Goal: Check status: Check status

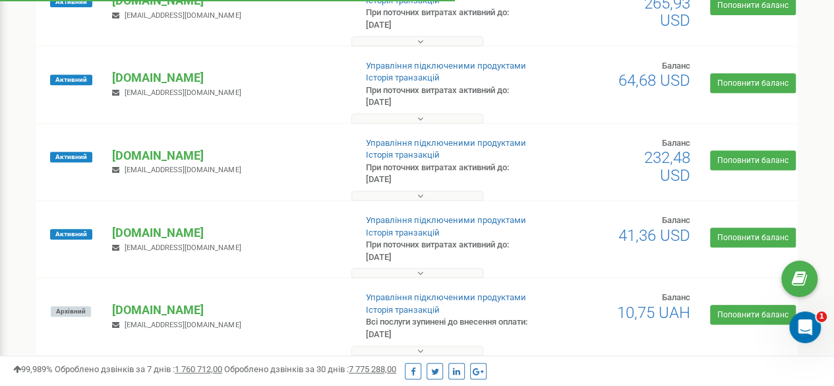
scroll to position [264, 0]
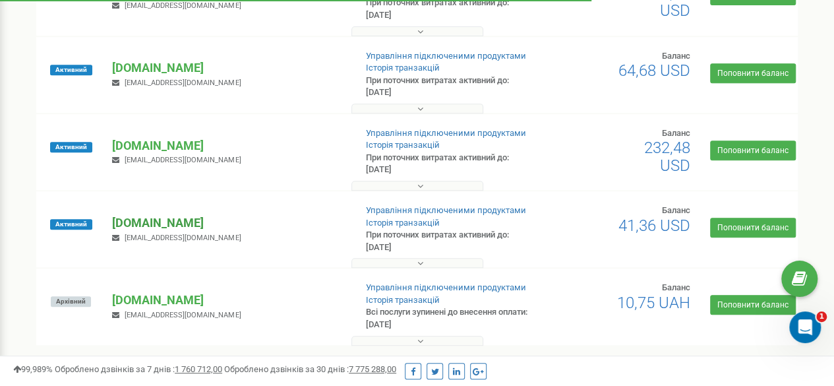
click at [144, 216] on p "[DOMAIN_NAME]" at bounding box center [228, 222] width 232 height 17
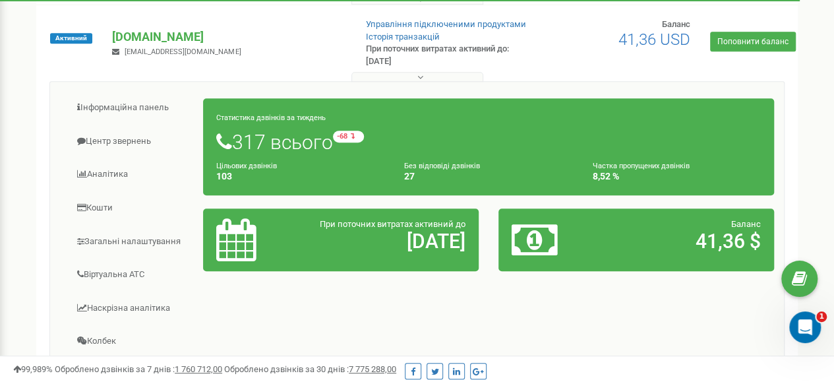
scroll to position [461, 0]
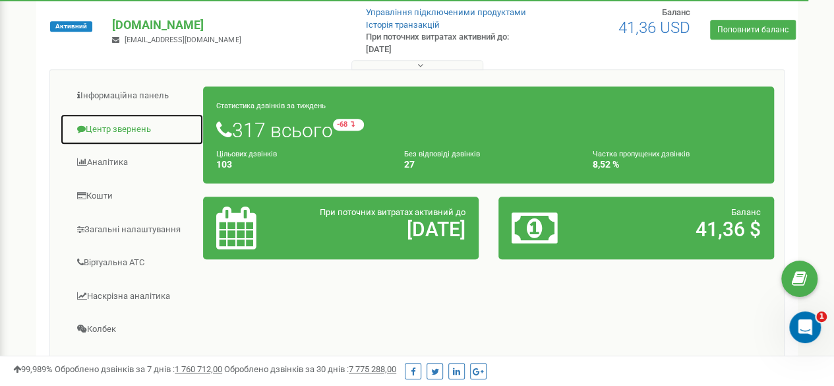
click at [129, 132] on link "Центр звернень" at bounding box center [132, 129] width 144 height 32
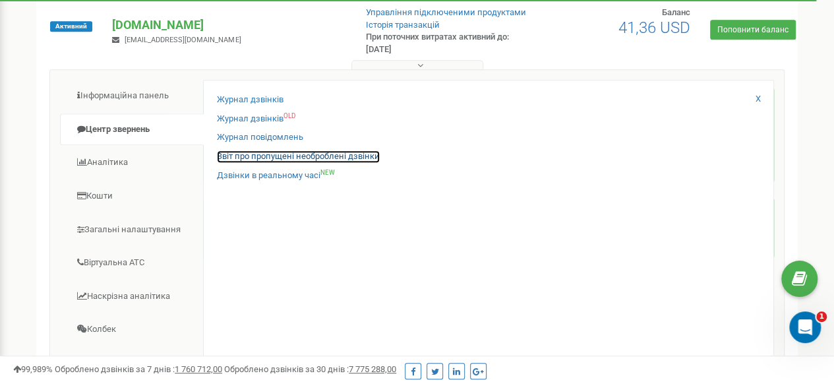
click at [251, 160] on link "Звіт про пропущені необроблені дзвінки" at bounding box center [298, 156] width 163 height 13
